Goal: Task Accomplishment & Management: Use online tool/utility

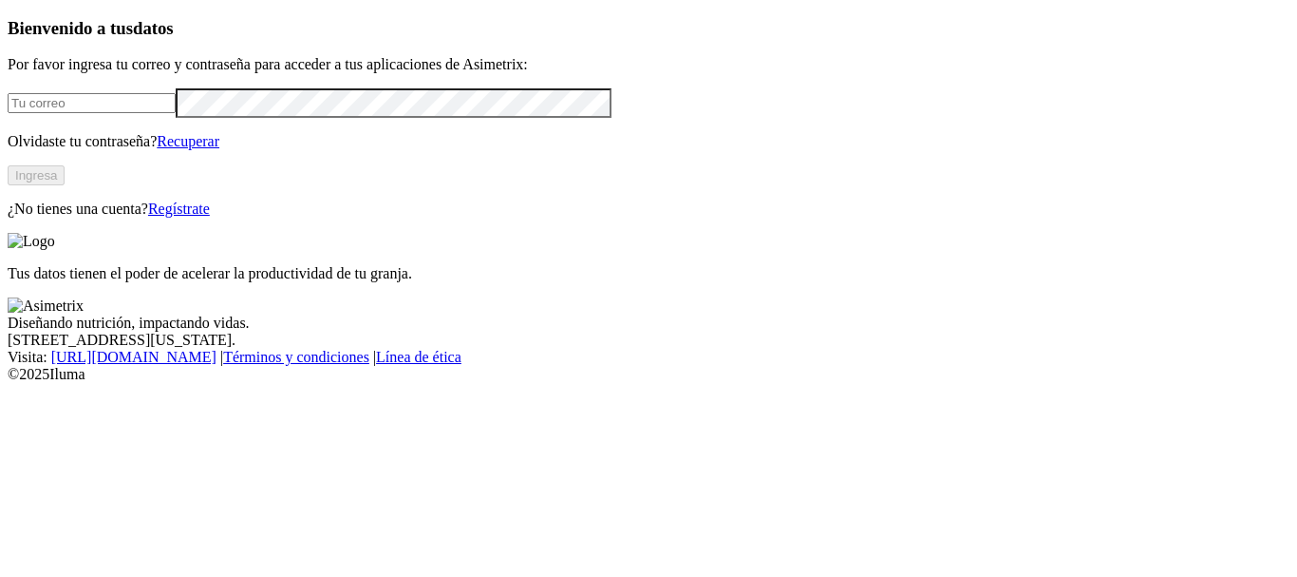
type input "[PERSON_NAME][EMAIL_ADDRESS][PERSON_NAME][DOMAIN_NAME]"
click at [65, 185] on button "Ingresa" at bounding box center [36, 175] width 57 height 20
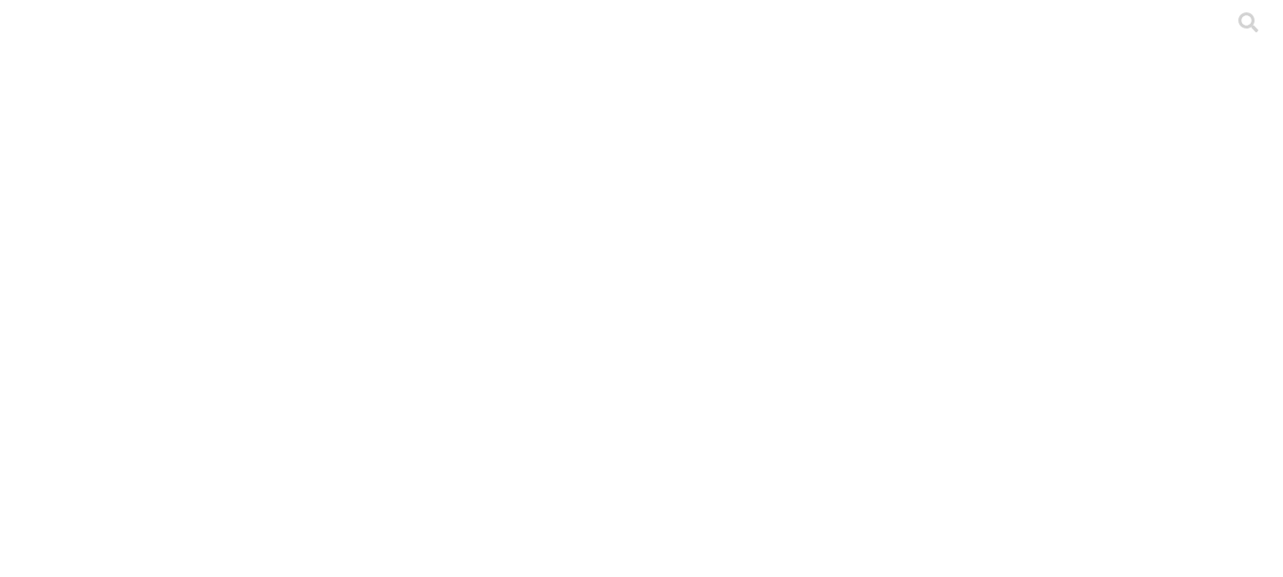
type input "LOTE 2 [PERSON_NAME]."
